Goal: Find specific page/section

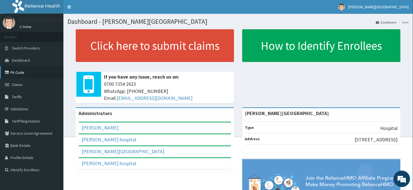
click at [19, 69] on link "PA Code" at bounding box center [31, 72] width 63 height 12
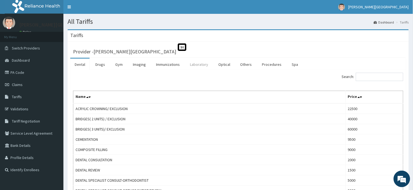
click at [205, 67] on link "Laboratory" at bounding box center [199, 65] width 27 height 12
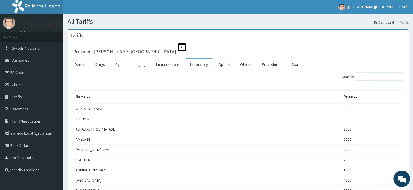
click at [370, 76] on input "Search:" at bounding box center [379, 77] width 47 height 8
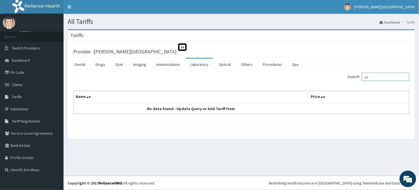
type input "e"
click at [391, 76] on input "swab mcs" at bounding box center [385, 77] width 47 height 8
type input "s"
type input "procalc"
click at [271, 62] on link "Procedures" at bounding box center [272, 65] width 28 height 12
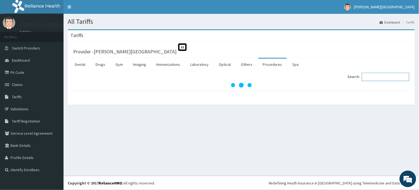
click at [377, 76] on input "Search:" at bounding box center [385, 77] width 47 height 8
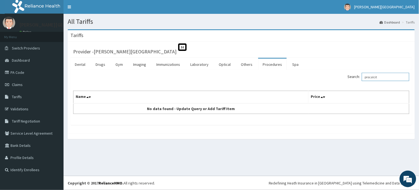
type input "procalcit"
click at [20, 73] on link "PA Code" at bounding box center [31, 72] width 63 height 12
